Goal: Task Accomplishment & Management: Manage account settings

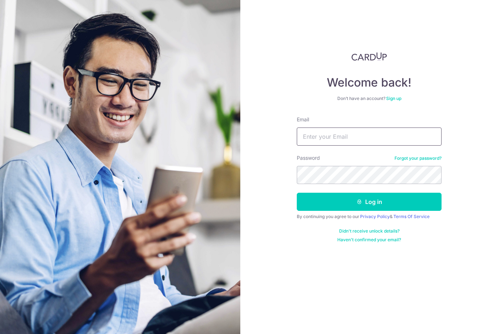
click at [417, 129] on input "Email" at bounding box center [369, 137] width 145 height 18
type input "[EMAIL_ADDRESS][DOMAIN_NAME]"
click at [370, 202] on button "Log in" at bounding box center [369, 202] width 145 height 18
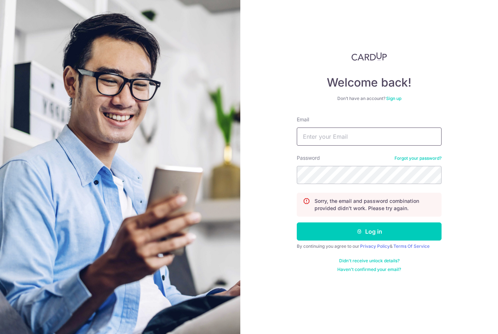
click at [392, 131] on input "Email" at bounding box center [369, 137] width 145 height 18
type input "[EMAIL_ADDRESS][DOMAIN_NAME]"
click at [370, 231] on button "Log in" at bounding box center [369, 231] width 145 height 18
